Goal: Task Accomplishment & Management: Use online tool/utility

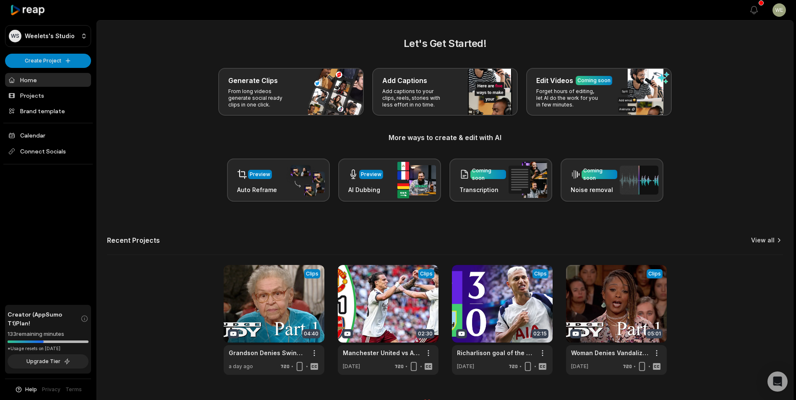
drag, startPoint x: 0, startPoint y: 0, endPoint x: 763, endPoint y: 239, distance: 799.1
click at [763, 239] on link "View all" at bounding box center [762, 240] width 23 height 8
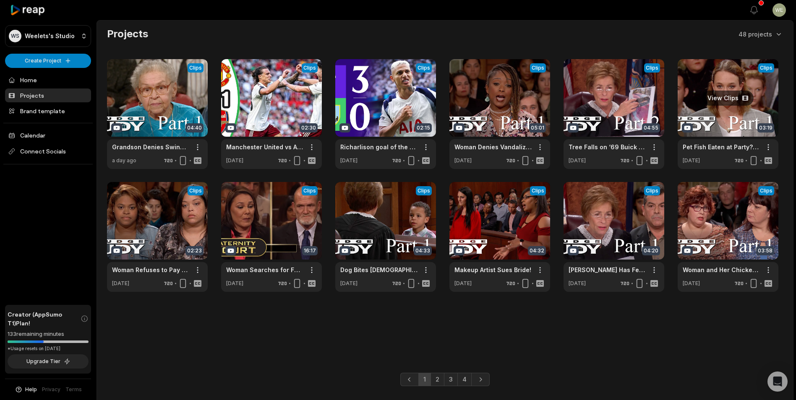
click at [732, 114] on link at bounding box center [727, 114] width 101 height 110
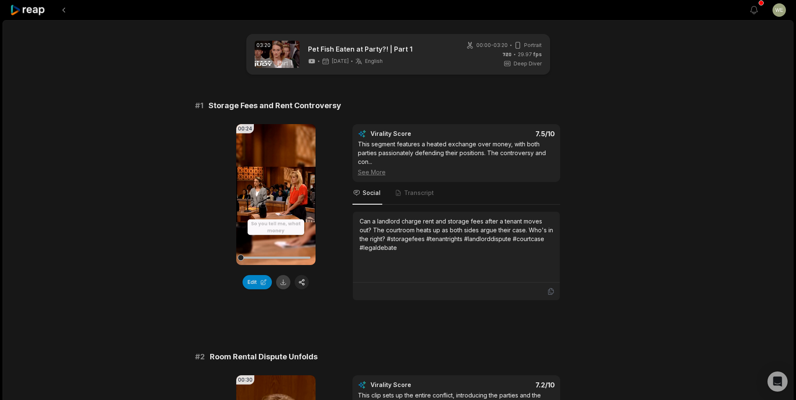
click at [281, 284] on button at bounding box center [283, 282] width 14 height 14
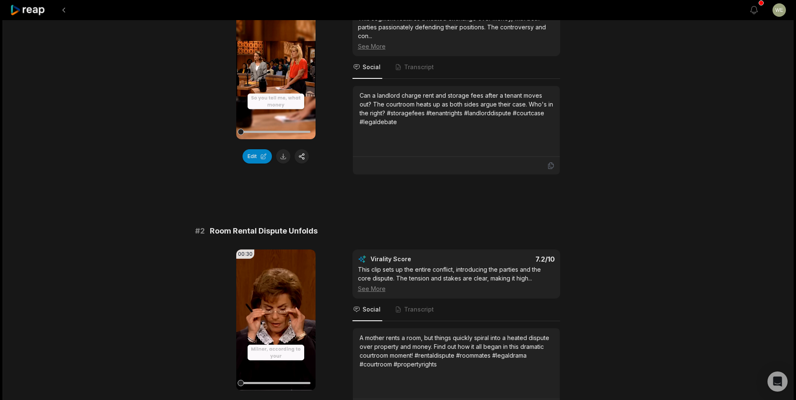
scroll to position [168, 0]
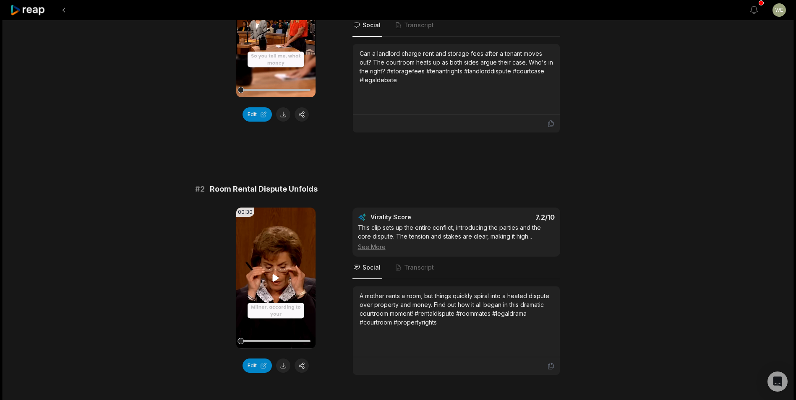
drag, startPoint x: 282, startPoint y: 364, endPoint x: 298, endPoint y: 326, distance: 40.8
click at [282, 364] on button at bounding box center [283, 366] width 14 height 14
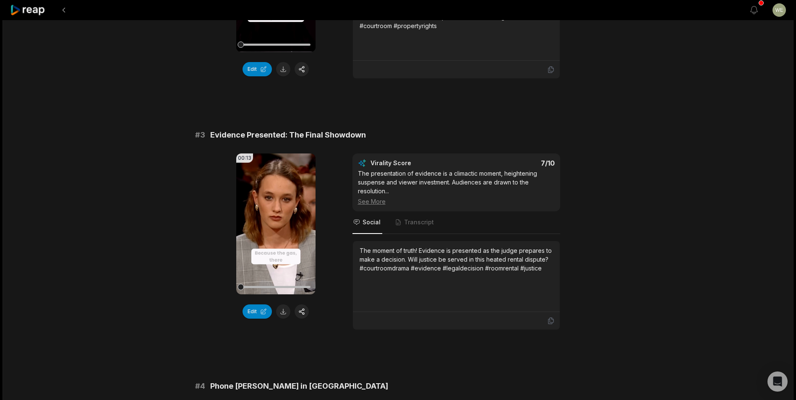
scroll to position [503, 0]
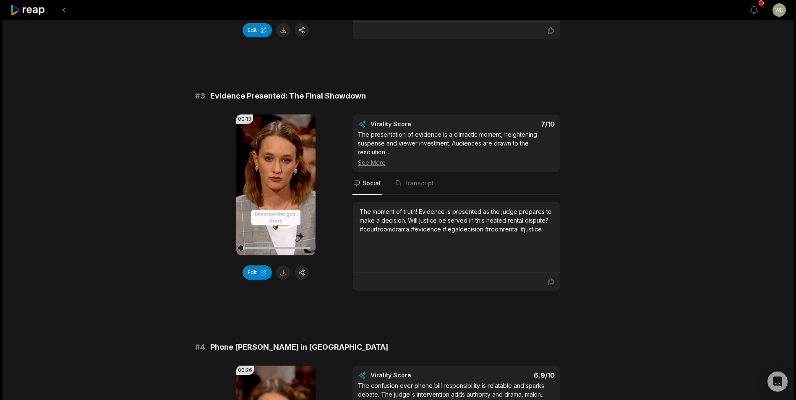
drag, startPoint x: 279, startPoint y: 272, endPoint x: 289, endPoint y: 273, distance: 10.1
click at [279, 272] on button at bounding box center [283, 273] width 14 height 14
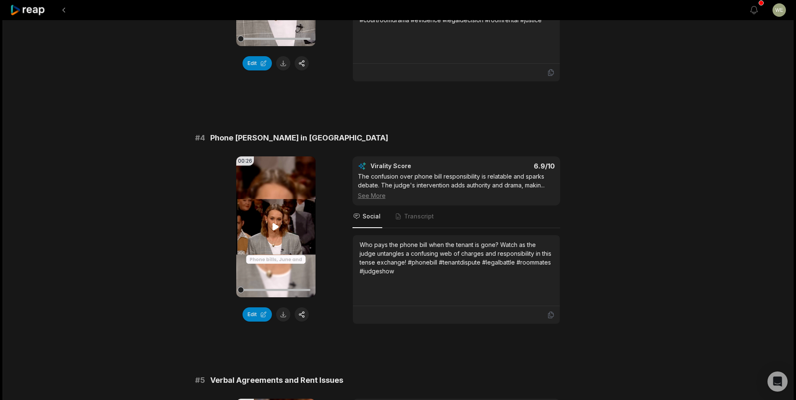
scroll to position [713, 0]
click at [281, 318] on button at bounding box center [283, 314] width 14 height 14
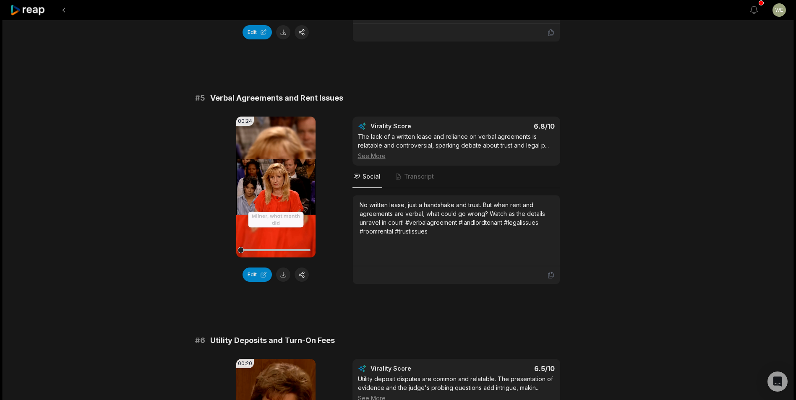
scroll to position [1007, 0]
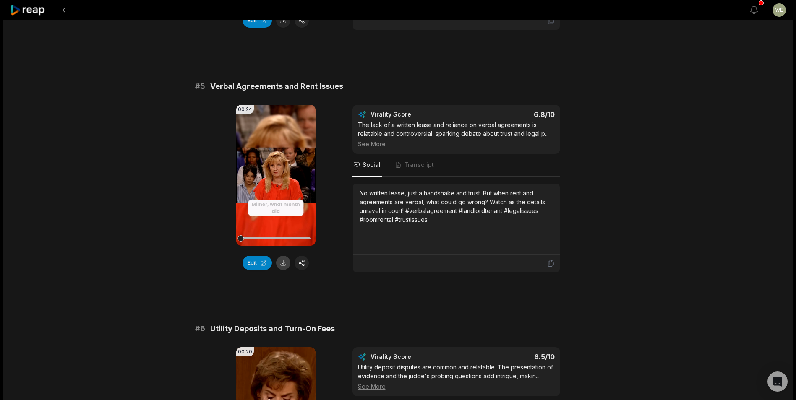
click at [287, 264] on button at bounding box center [283, 263] width 14 height 14
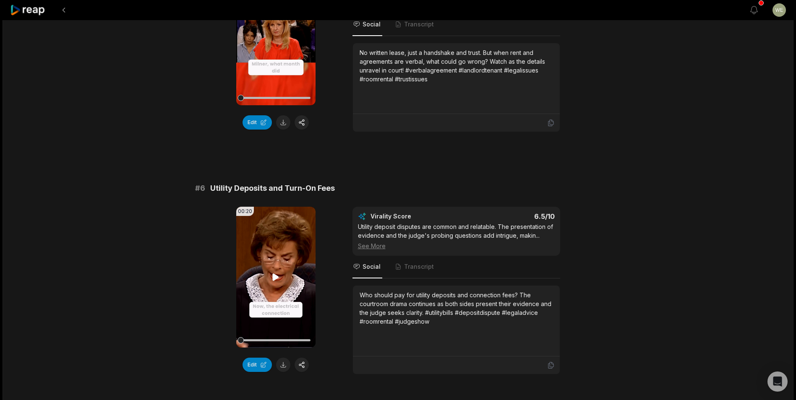
scroll to position [1185, 0]
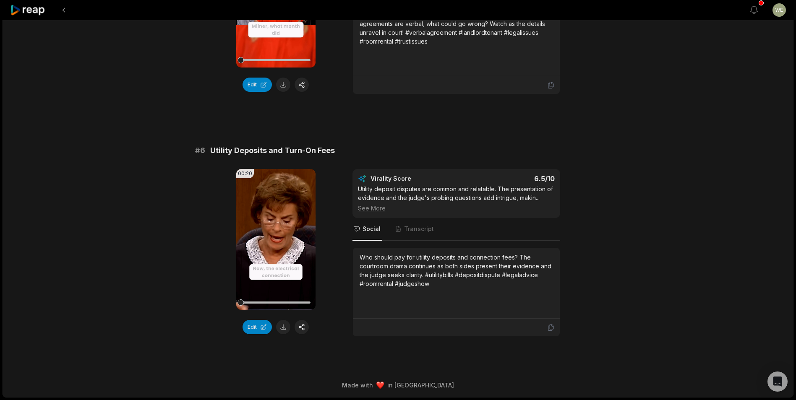
click at [284, 325] on button at bounding box center [283, 327] width 14 height 14
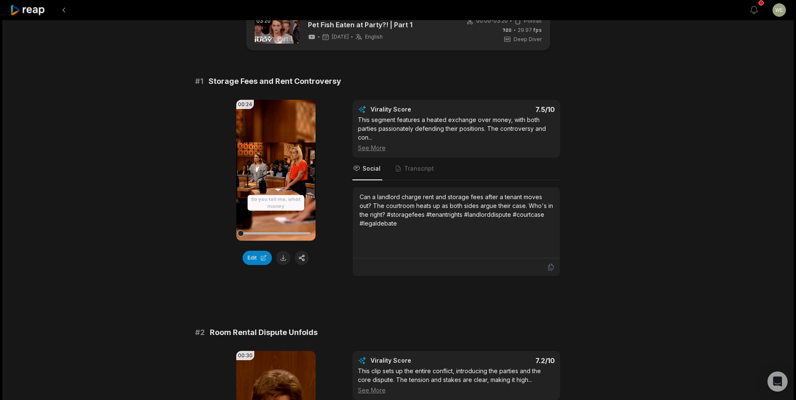
scroll to position [0, 0]
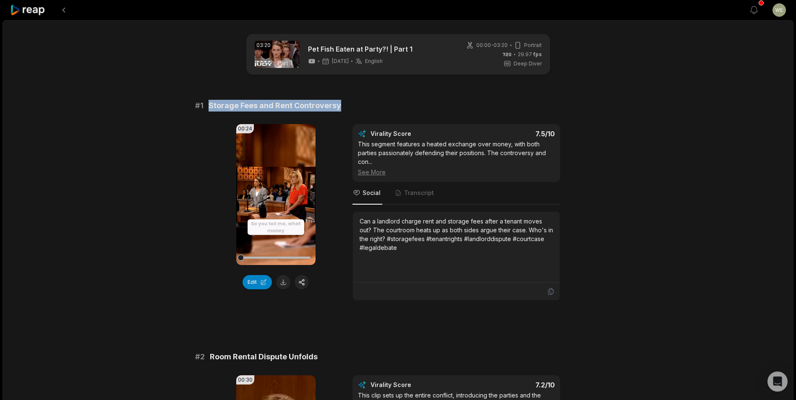
drag, startPoint x: 210, startPoint y: 102, endPoint x: 378, endPoint y: 99, distance: 168.6
drag, startPoint x: 378, startPoint y: 99, endPoint x: 318, endPoint y: 108, distance: 61.5
copy span "Storage Fees and Rent Controversy"
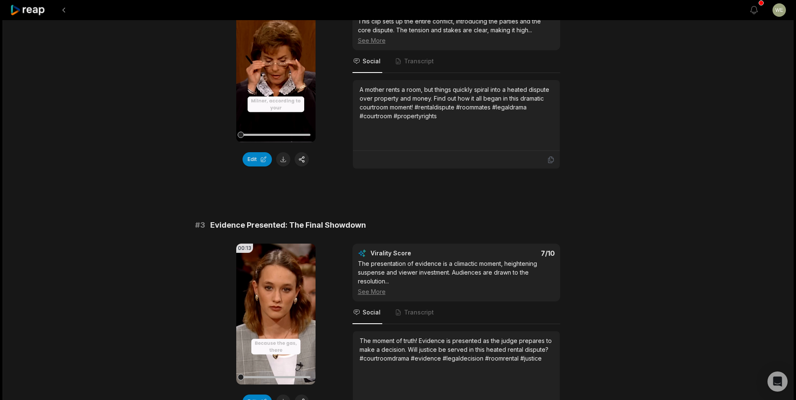
scroll to position [377, 0]
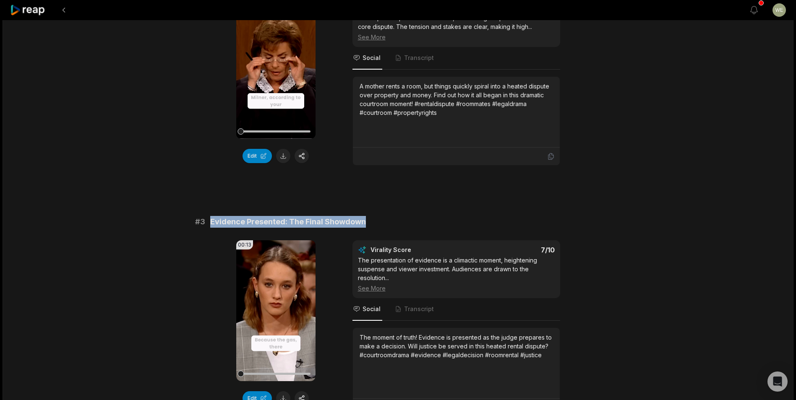
drag, startPoint x: 266, startPoint y: 217, endPoint x: 391, endPoint y: 216, distance: 125.8
drag, startPoint x: 391, startPoint y: 216, endPoint x: 327, endPoint y: 223, distance: 64.6
copy span "Evidence Presented: The Final Showdown"
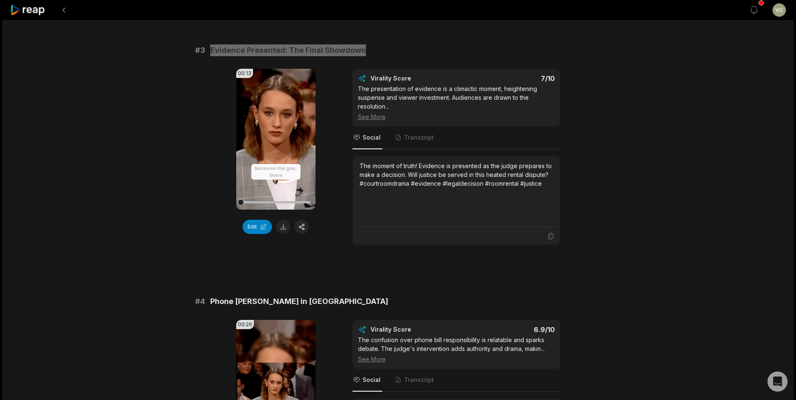
scroll to position [629, 0]
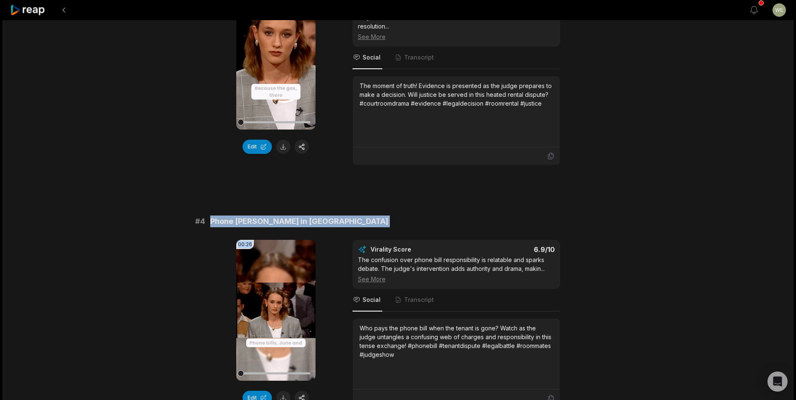
drag, startPoint x: 208, startPoint y: 219, endPoint x: 324, endPoint y: 227, distance: 116.5
click at [324, 227] on div "# 4 Phone Bill Battle in Court 00:26 Your browser does not support mp4 format. …" at bounding box center [398, 312] width 406 height 192
drag, startPoint x: 324, startPoint y: 227, endPoint x: 270, endPoint y: 220, distance: 54.6
copy div "Phone Bill Battle in Court 00:26"
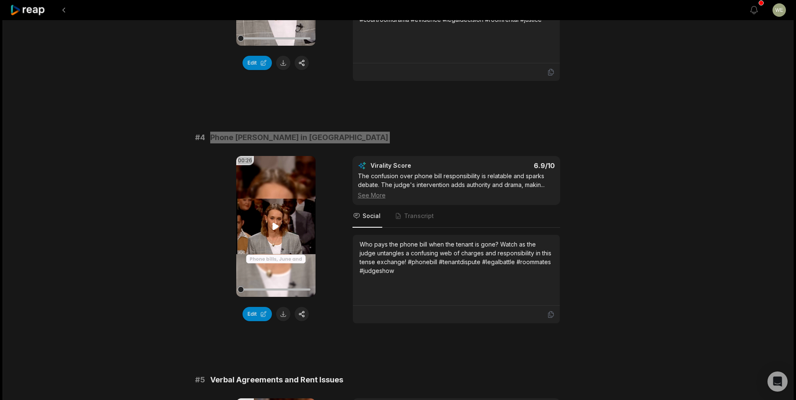
scroll to position [839, 0]
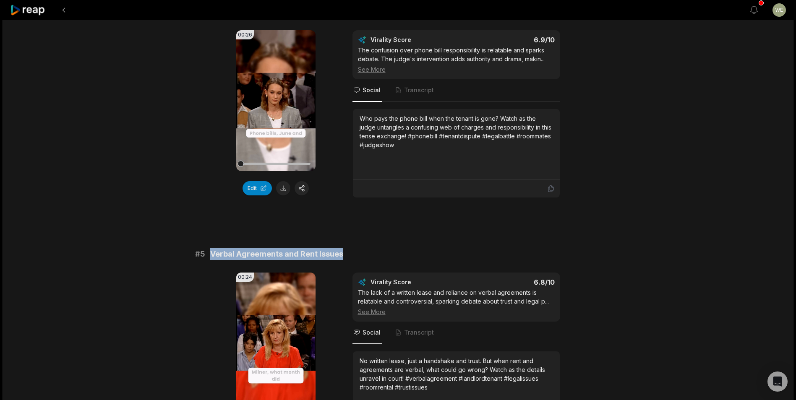
drag, startPoint x: 209, startPoint y: 249, endPoint x: 387, endPoint y: 251, distance: 177.4
click at [387, 251] on div "# 5 Verbal Agreements and Rent Issues" at bounding box center [398, 254] width 406 height 12
copy span "Verbal Agreements and Rent Issues"
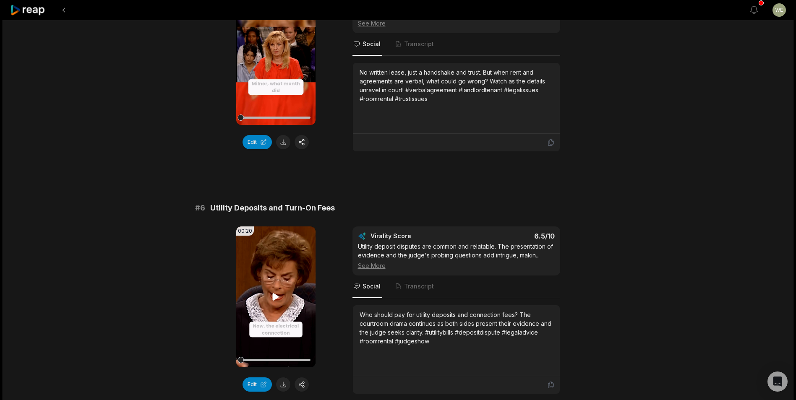
scroll to position [1174, 0]
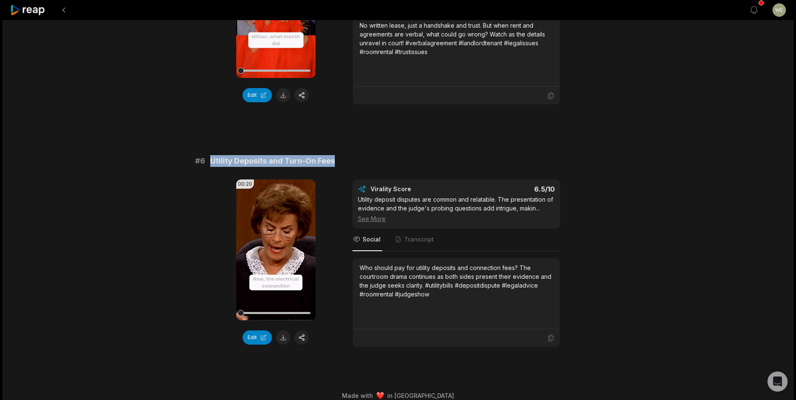
drag, startPoint x: 207, startPoint y: 160, endPoint x: 377, endPoint y: 158, distance: 170.3
click at [377, 158] on div "# 6 Utility Deposits and Turn-On Fees" at bounding box center [398, 161] width 406 height 12
copy div "Utility Deposits and Turn-On Fees"
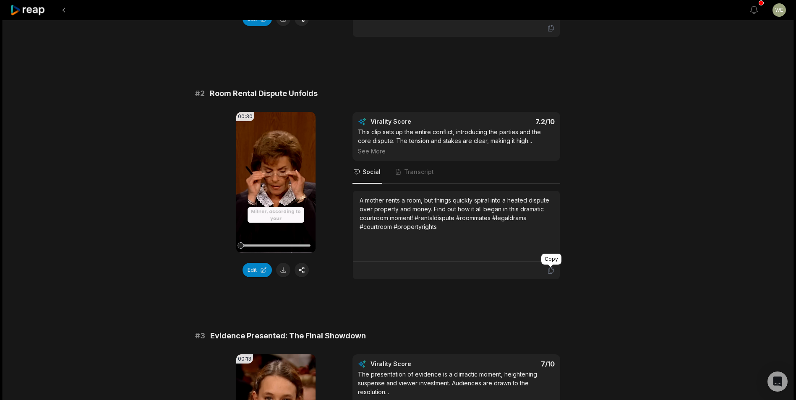
scroll to position [262, 0]
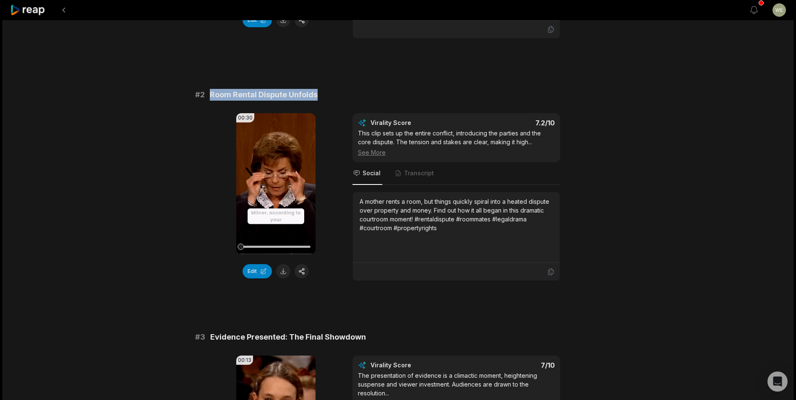
drag, startPoint x: 208, startPoint y: 96, endPoint x: 360, endPoint y: 93, distance: 152.3
click at [360, 93] on div "# 2 Room Rental Dispute Unfolds" at bounding box center [398, 95] width 406 height 12
drag, startPoint x: 360, startPoint y: 93, endPoint x: 302, endPoint y: 97, distance: 58.5
copy span "Room Rental Dispute Unfolds"
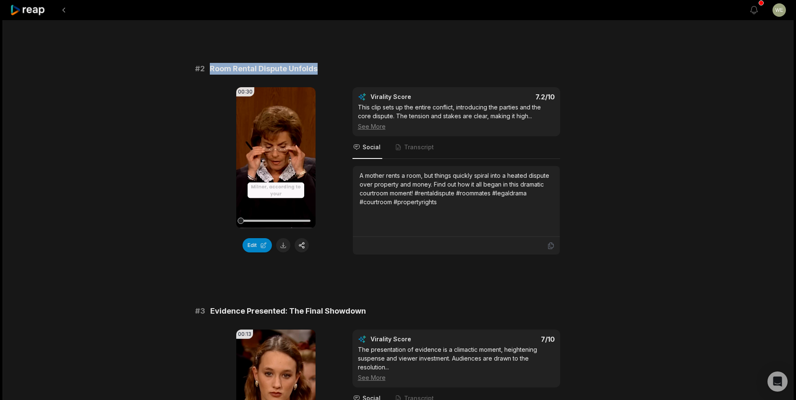
scroll to position [430, 0]
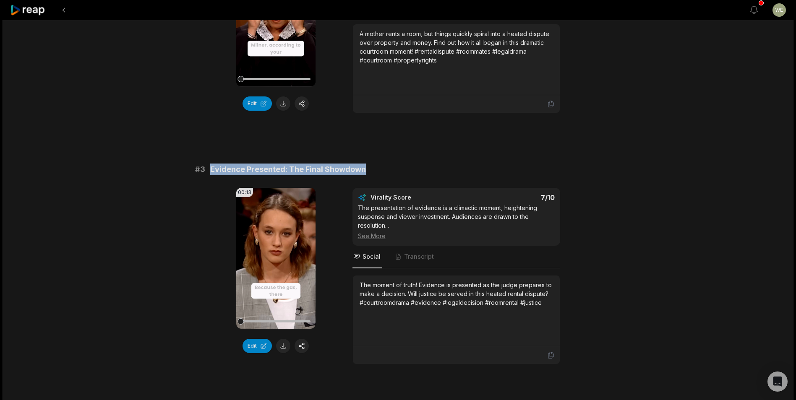
drag, startPoint x: 204, startPoint y: 166, endPoint x: 379, endPoint y: 168, distance: 174.5
click at [379, 168] on div "# 3 Evidence Presented: The Final Showdown" at bounding box center [398, 170] width 406 height 12
drag, startPoint x: 379, startPoint y: 168, endPoint x: 365, endPoint y: 169, distance: 13.5
copy div "Evidence Presented: The Final Showdown"
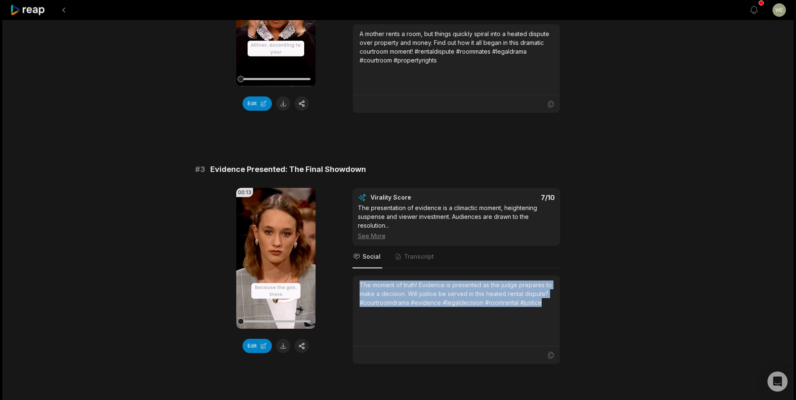
drag, startPoint x: 357, startPoint y: 286, endPoint x: 540, endPoint y: 308, distance: 185.1
click at [540, 308] on div "The moment of truth! Evidence is presented as the judge prepares to make a deci…" at bounding box center [456, 311] width 207 height 71
drag, startPoint x: 540, startPoint y: 308, endPoint x: 505, endPoint y: 294, distance: 37.5
copy div "The moment of truth! Evidence is presented as the judge prepares to make a deci…"
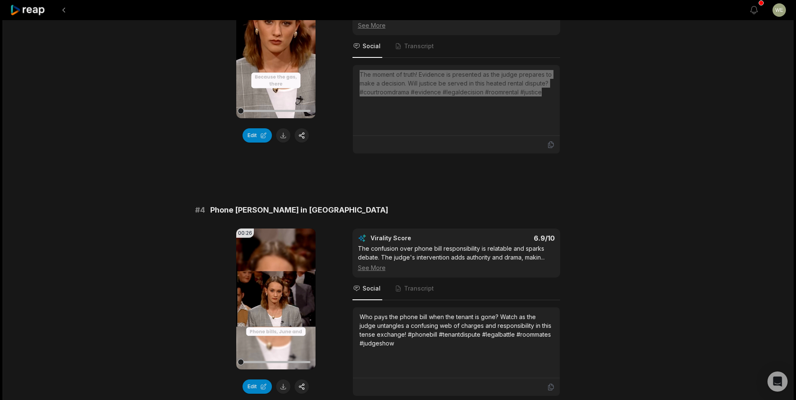
scroll to position [724, 0]
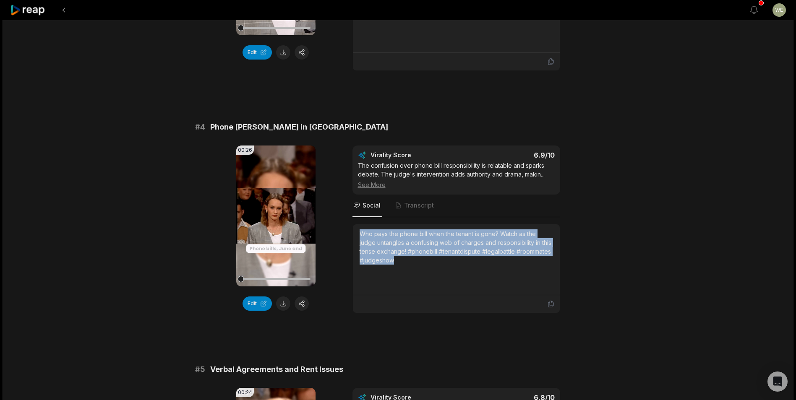
drag, startPoint x: 358, startPoint y: 233, endPoint x: 410, endPoint y: 260, distance: 58.9
click at [410, 260] on div "Who pays the phone bill when the tenant is gone? Watch as the judge untangles a…" at bounding box center [456, 259] width 207 height 71
drag, startPoint x: 410, startPoint y: 260, endPoint x: 395, endPoint y: 252, distance: 17.3
copy div "Who pays the phone bill when the tenant is gone? Watch as the judge untangles a…"
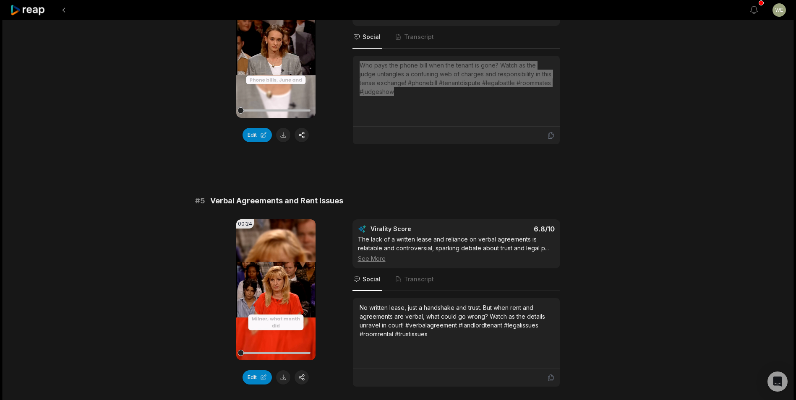
scroll to position [975, 0]
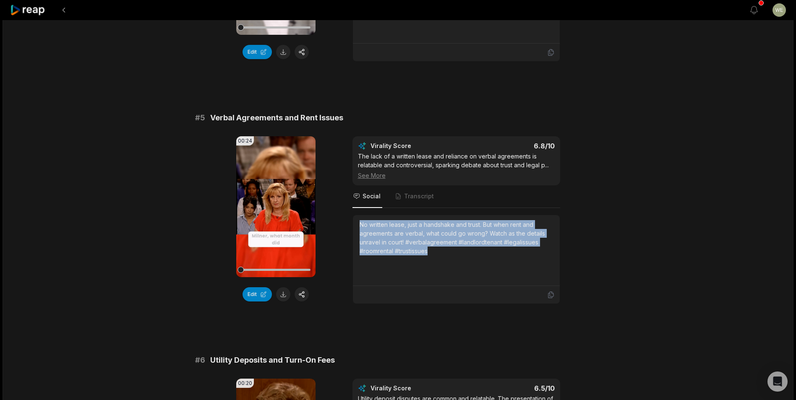
drag, startPoint x: 358, startPoint y: 224, endPoint x: 456, endPoint y: 255, distance: 102.8
click at [456, 255] on div "No written lease, just a handshake and trust. But when rent and agreements are …" at bounding box center [456, 250] width 207 height 71
copy div "No written lease, just a handshake and trust. But when rent and agreements are …"
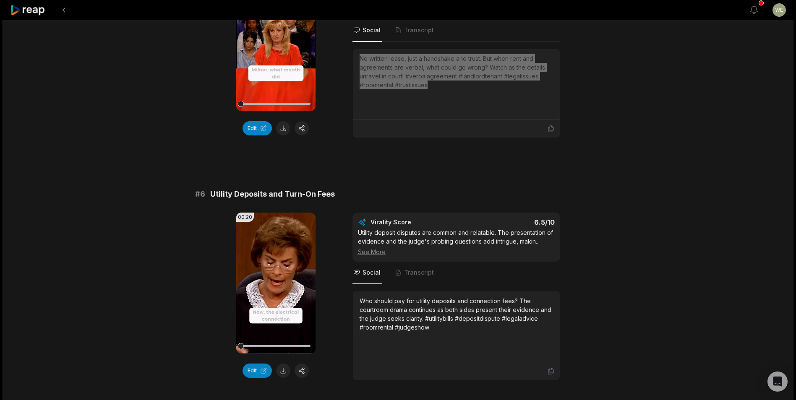
scroll to position [1185, 0]
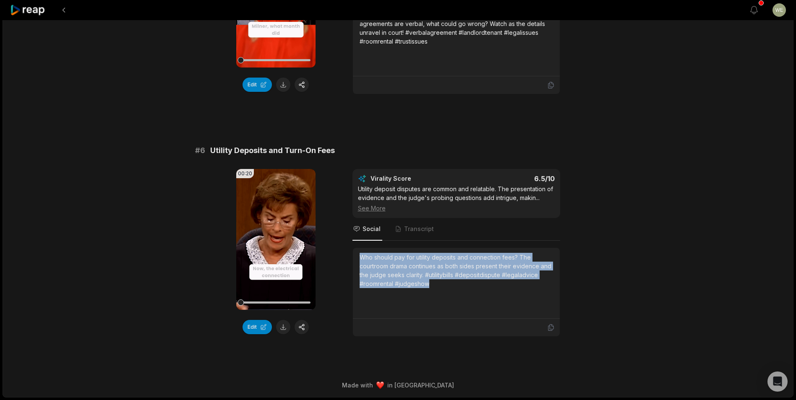
drag, startPoint x: 360, startPoint y: 255, endPoint x: 462, endPoint y: 298, distance: 110.9
click at [462, 298] on div "Who should pay for utility deposits and connection fees? The courtroom drama co…" at bounding box center [455, 283] width 193 height 60
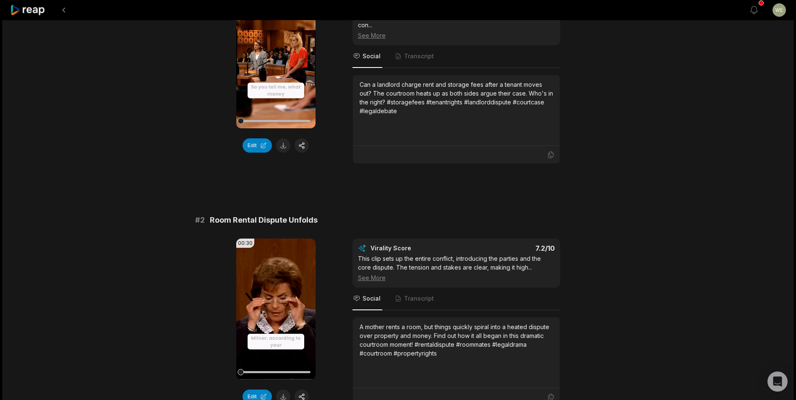
scroll to position [136, 0]
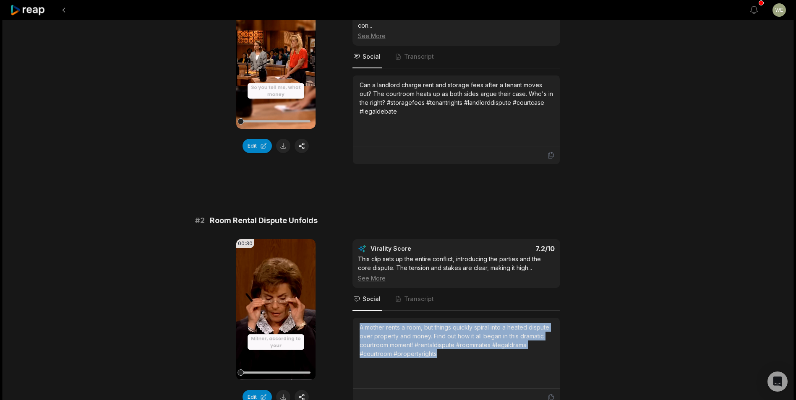
drag, startPoint x: 358, startPoint y: 328, endPoint x: 444, endPoint y: 359, distance: 92.0
click at [444, 359] on div "A mother rents a room, but things quickly spiral into a heated dispute over pro…" at bounding box center [456, 353] width 207 height 71
drag, startPoint x: 444, startPoint y: 359, endPoint x: 417, endPoint y: 338, distance: 33.8
click at [32, 10] on icon at bounding box center [28, 10] width 36 height 11
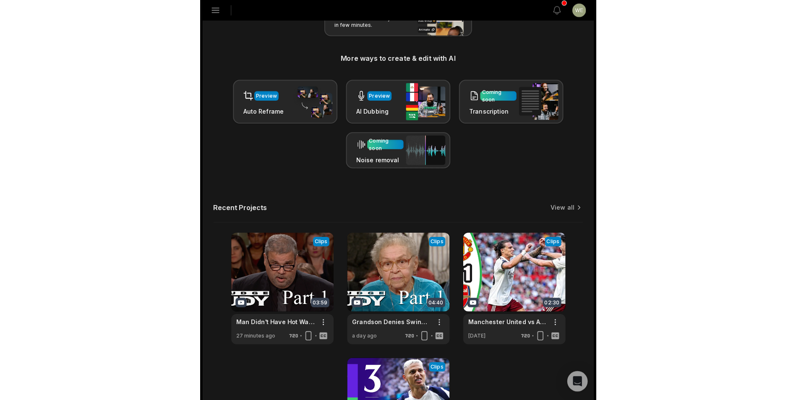
scroll to position [18, 0]
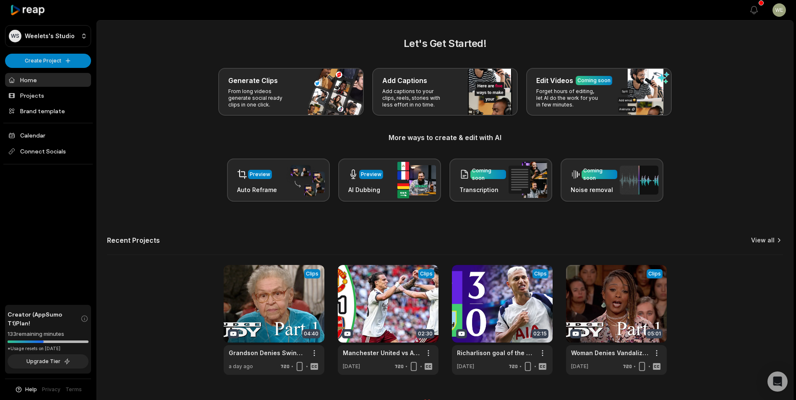
click at [771, 237] on link "View all" at bounding box center [762, 240] width 23 height 8
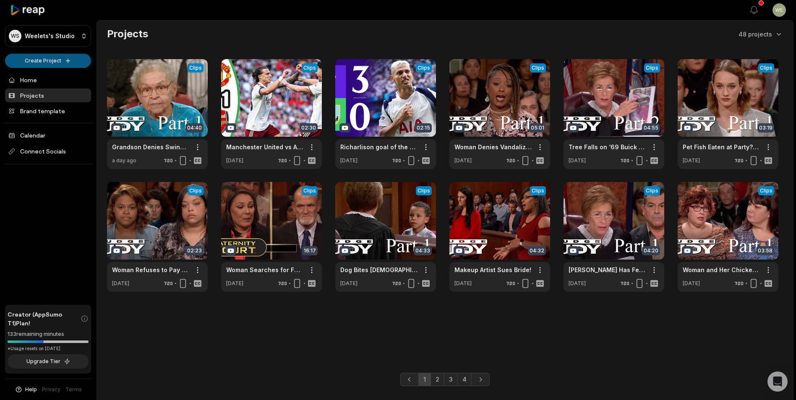
click at [62, 61] on html "WS Weelets's Studio Create Project Home Projects Brand template Calendar Connec…" at bounding box center [398, 200] width 796 height 400
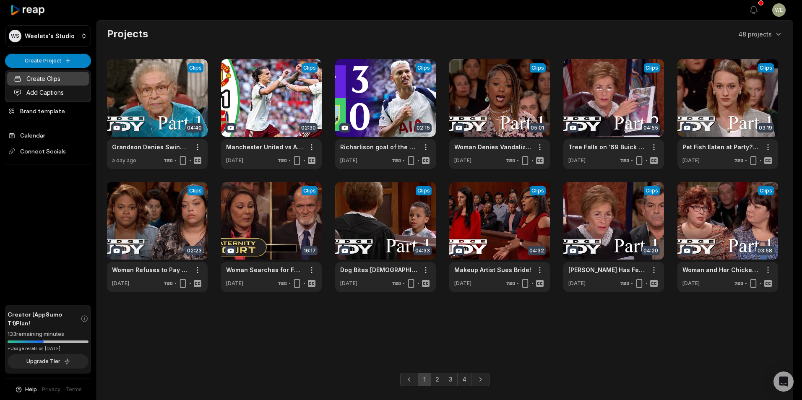
click at [56, 76] on link "Create Clips" at bounding box center [48, 79] width 82 height 14
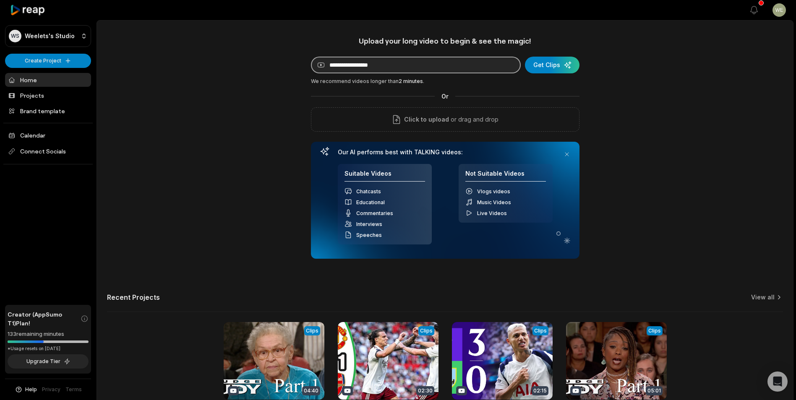
click at [408, 65] on input at bounding box center [416, 65] width 210 height 17
paste input "**********"
type input "**********"
click at [559, 67] on div "submit" at bounding box center [552, 65] width 55 height 17
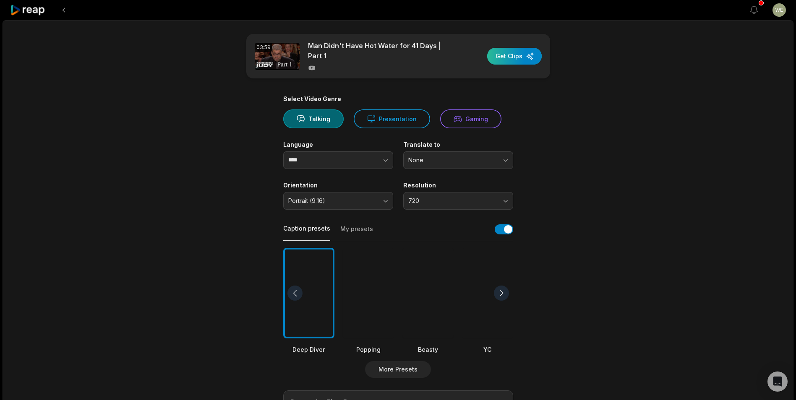
click at [503, 55] on div "button" at bounding box center [514, 56] width 55 height 17
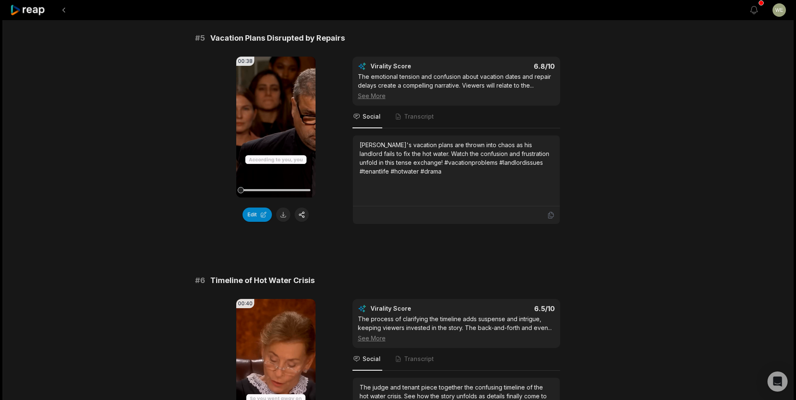
scroll to position [1132, 0]
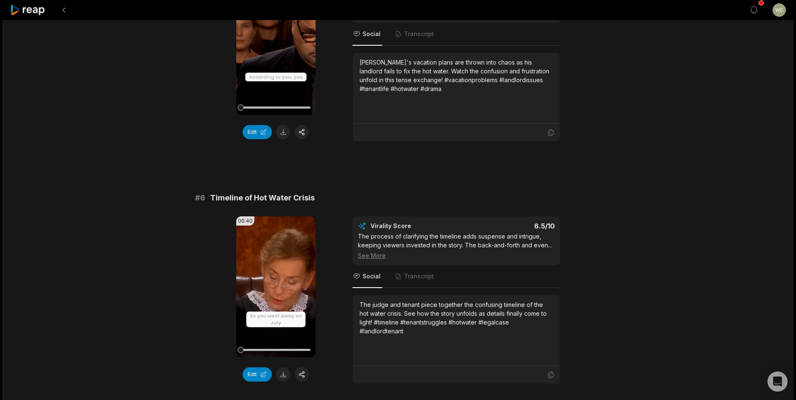
drag, startPoint x: 31, startPoint y: 10, endPoint x: 39, endPoint y: 36, distance: 26.7
click at [31, 10] on icon at bounding box center [28, 10] width 36 height 11
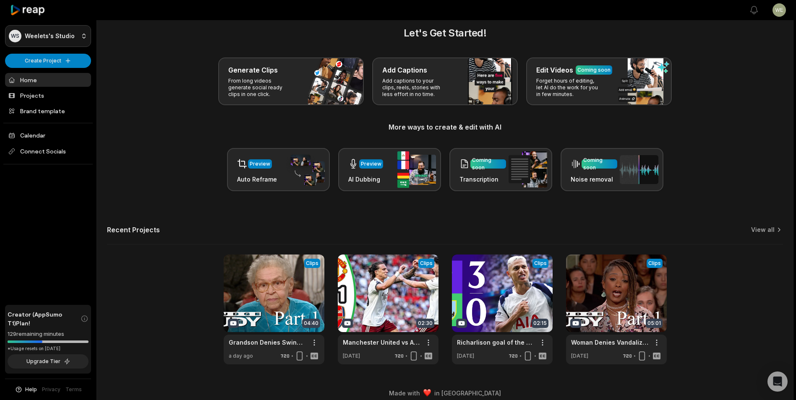
scroll to position [18, 0]
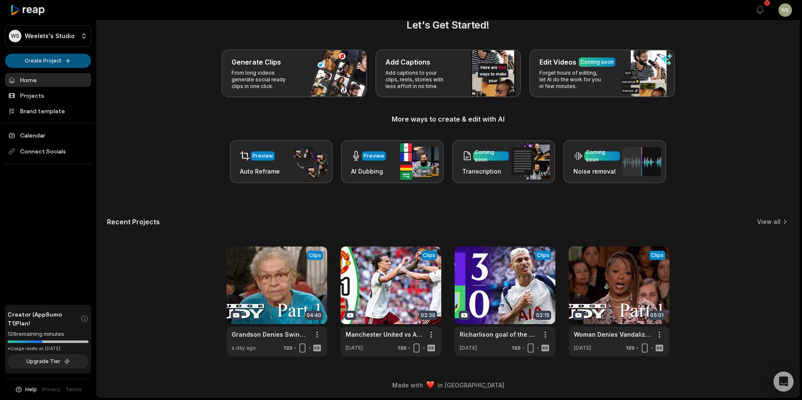
click at [64, 60] on html "WS Weelets's Studio Create Project Home Projects Brand template Calendar Connec…" at bounding box center [401, 182] width 802 height 400
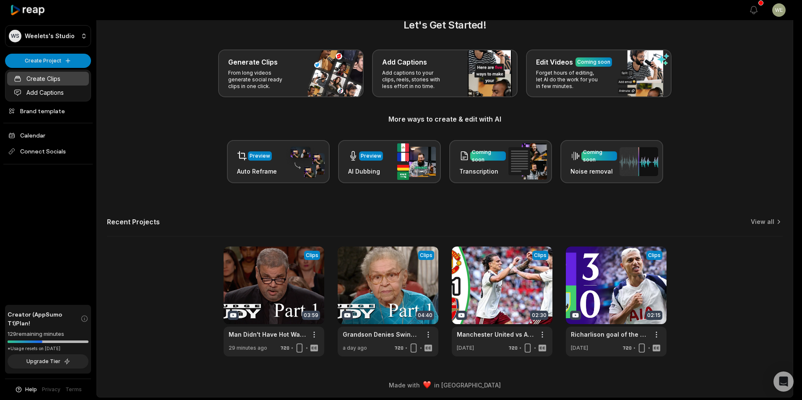
click at [48, 78] on link "Create Clips" at bounding box center [48, 79] width 82 height 14
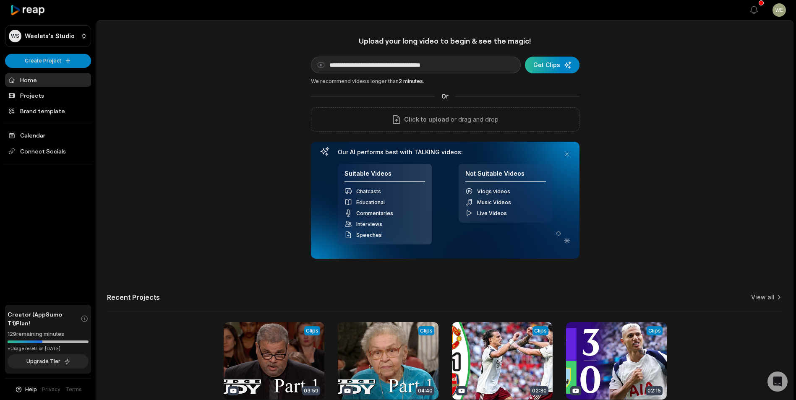
type input "**********"
click at [557, 64] on div "submit" at bounding box center [552, 65] width 55 height 17
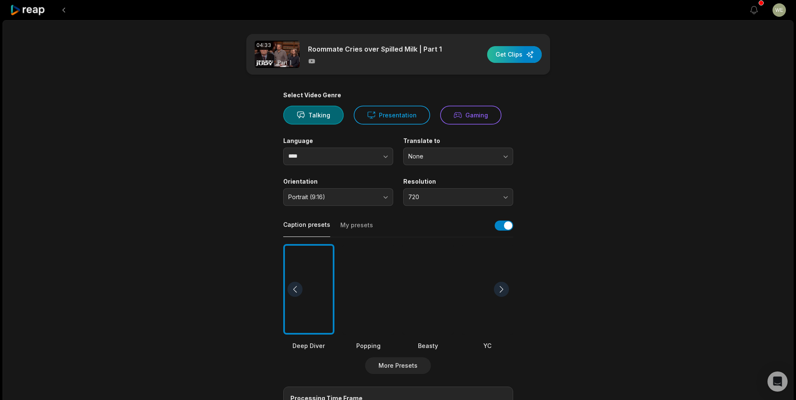
click at [515, 55] on div "button" at bounding box center [514, 54] width 55 height 17
